Goal: Navigation & Orientation: Find specific page/section

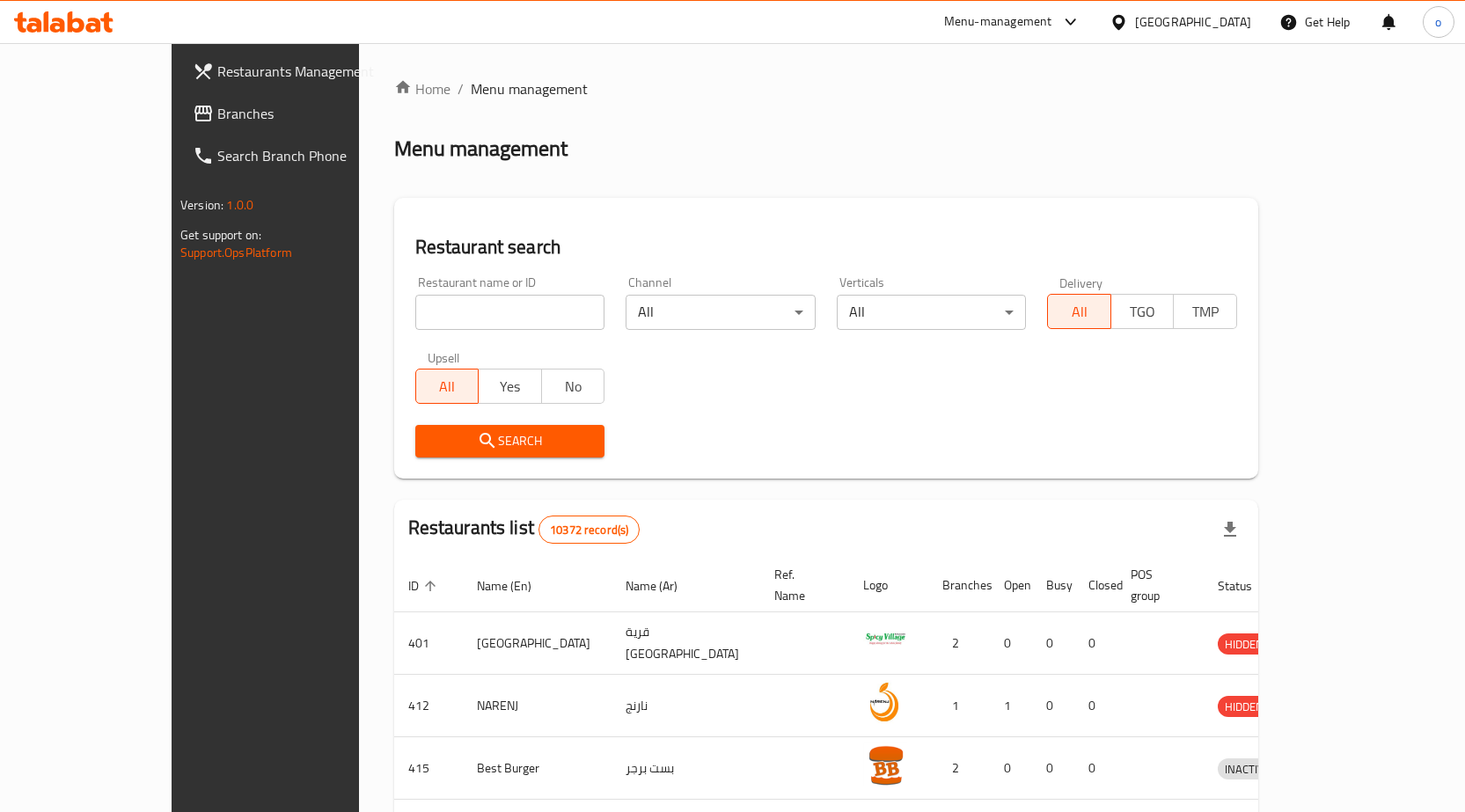
click at [1053, 21] on div "Menu-management" at bounding box center [998, 21] width 108 height 21
click at [738, 104] on div "Home / Menu management Menu management Restaurant search Restaurant name or ID …" at bounding box center [826, 687] width 864 height 1218
click at [1108, 47] on div "Home / Menu management Menu management Restaurant search Restaurant name or ID …" at bounding box center [826, 688] width 934 height 1289
click at [1095, 36] on div "Menu-management" at bounding box center [1012, 22] width 166 height 43
click at [1053, 19] on div "Menu-management" at bounding box center [998, 21] width 108 height 21
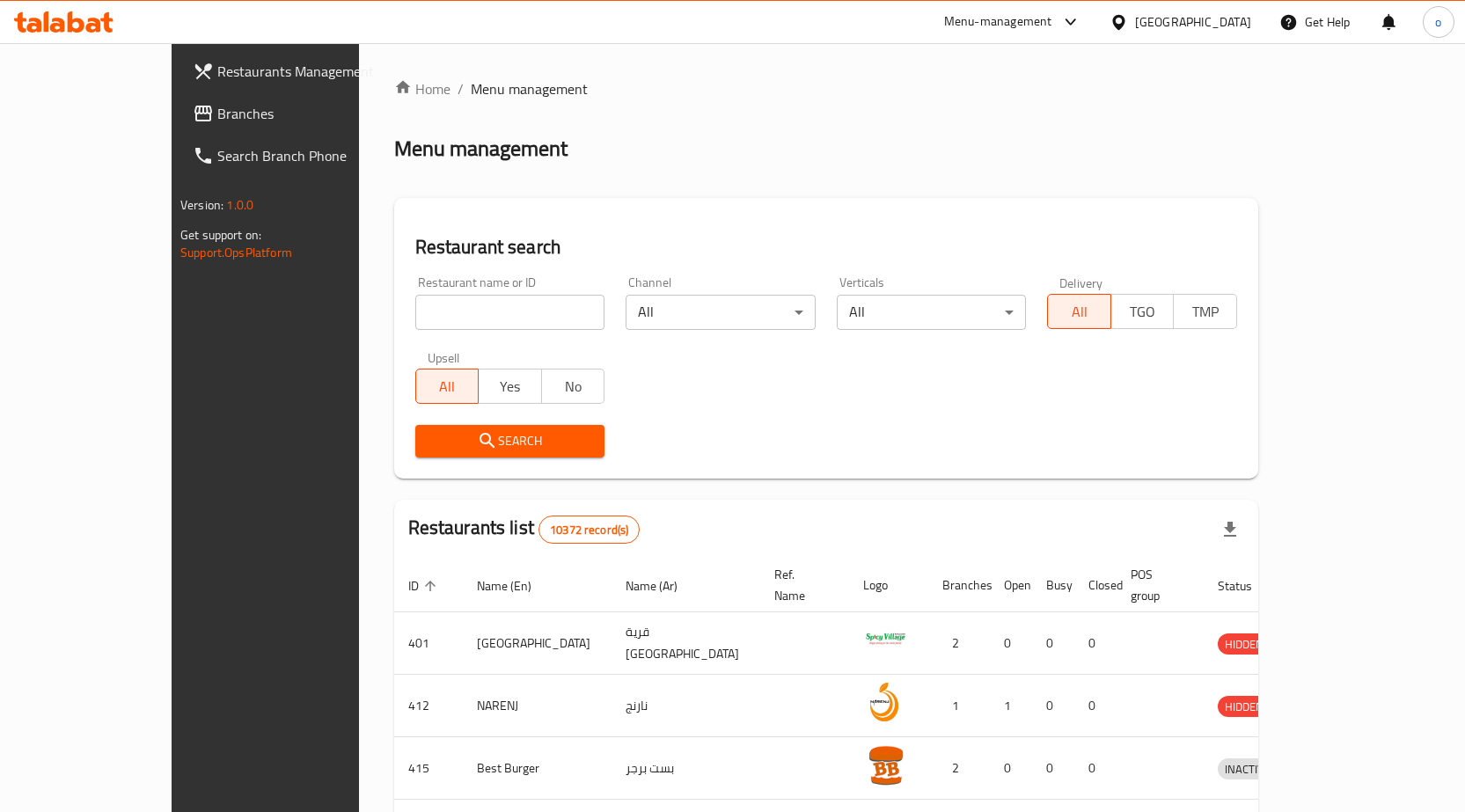
click at [66, 41] on div "Menu-management [GEOGRAPHIC_DATA] Get Help o" at bounding box center [732, 22] width 1465 height 43
drag, startPoint x: 66, startPoint y: 38, endPoint x: 53, endPoint y: 36, distance: 13.2
click at [65, 36] on div at bounding box center [64, 22] width 128 height 35
click at [52, 21] on icon at bounding box center [63, 21] width 99 height 21
